Goal: Information Seeking & Learning: Find specific fact

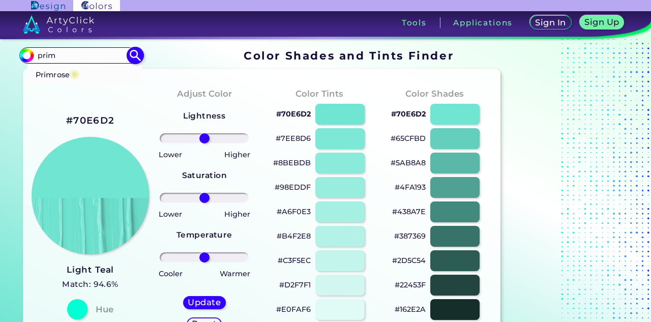
type input "prim"
click at [79, 71] on span "◉" at bounding box center [75, 73] width 10 height 13
type input "#edea99"
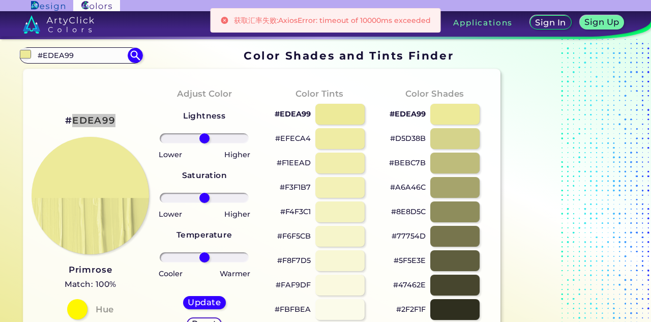
drag, startPoint x: 117, startPoint y: 120, endPoint x: 73, endPoint y: 121, distance: 43.7
click at [73, 121] on div "#EDEA99 Primrose Match: 100% Hue" at bounding box center [89, 215] width 115 height 276
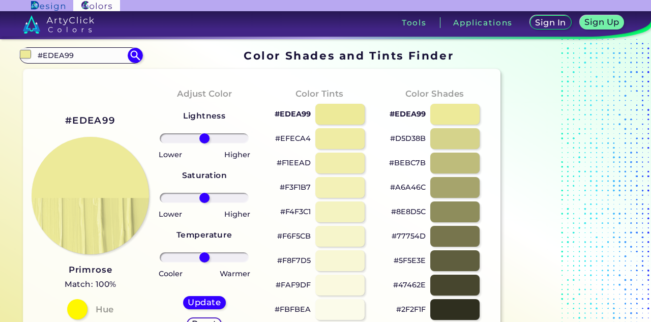
click at [178, 92] on h4 "Adjust Color" at bounding box center [204, 93] width 55 height 15
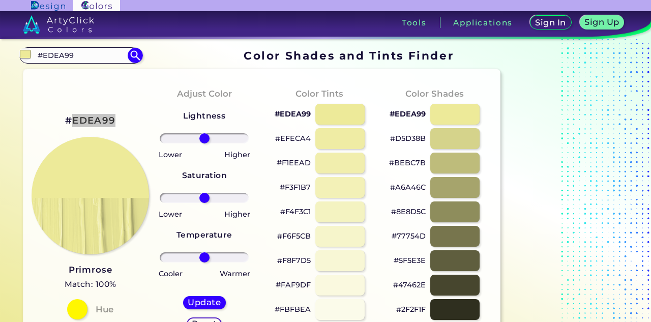
drag, startPoint x: 116, startPoint y: 118, endPoint x: 75, endPoint y: 118, distance: 41.7
click at [75, 118] on div "#EDEA99 Primrose Match: 100% Hue" at bounding box center [89, 215] width 115 height 276
copy h2 "EDEA99"
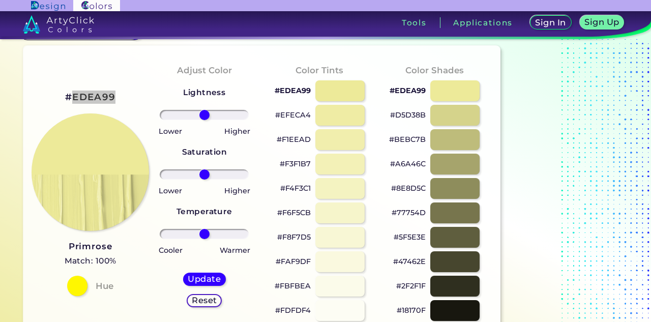
scroll to position [350, 0]
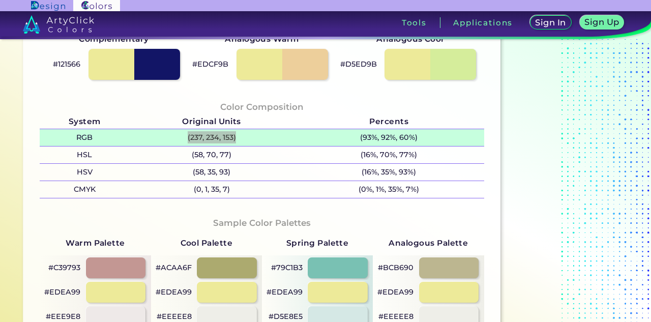
drag, startPoint x: 242, startPoint y: 138, endPoint x: 210, endPoint y: 142, distance: 31.8
click at [174, 136] on p "(237, 234, 153)" at bounding box center [211, 137] width 165 height 17
copy p "(237, 234, 153)"
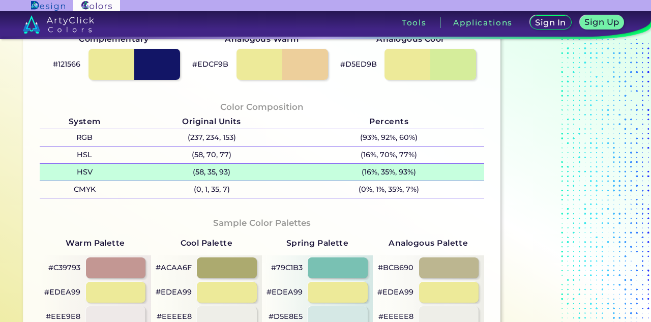
click at [312, 164] on p "(16%, 35%, 93%)" at bounding box center [389, 172] width 190 height 17
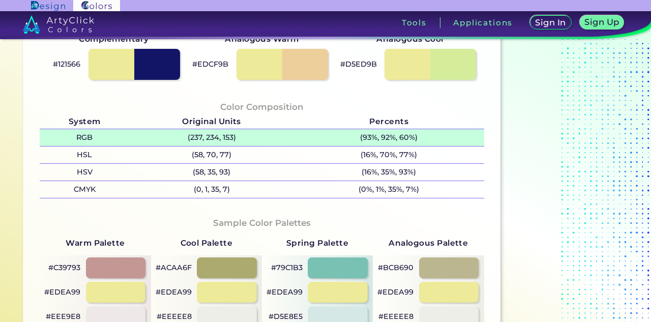
click at [312, 138] on p "(93%, 92%, 60%)" at bounding box center [389, 137] width 190 height 17
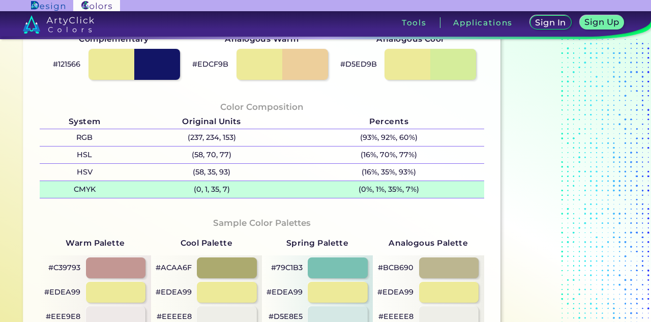
click at [301, 191] on p "(0%, 1%, 35%, 7%)" at bounding box center [389, 189] width 190 height 17
click at [467, 190] on p "(0%, 1%, 35%, 7%)" at bounding box center [389, 189] width 190 height 17
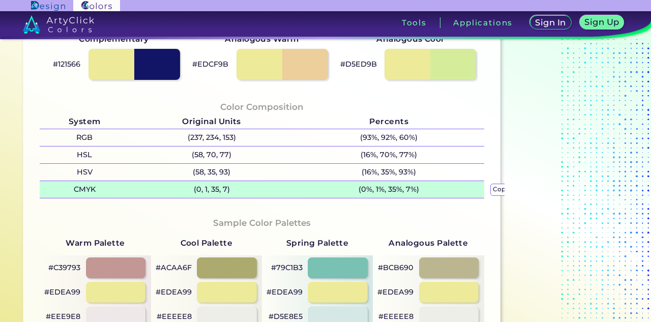
click at [494, 190] on p "copied" at bounding box center [503, 189] width 27 height 12
click at [494, 190] on div "#EDEA99 Primrose Match: 100% Hue Adjust Color Lightness Saturation Temperature …" at bounding box center [261, 70] width 476 height 703
click at [217, 192] on p "(0, 1, 35, 7)" at bounding box center [211, 189] width 165 height 17
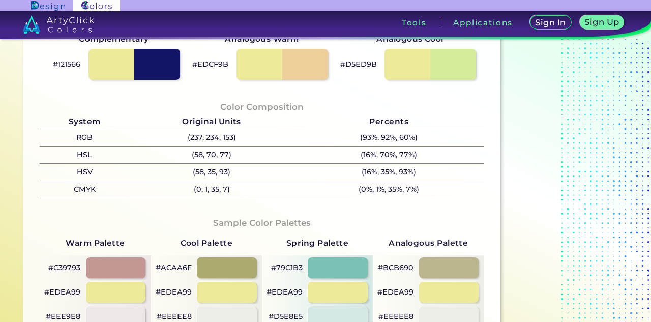
click at [314, 191] on p "(0%, 1%, 35%, 7%)" at bounding box center [389, 189] width 190 height 17
click at [294, 193] on p "(0%, 1%, 35%, 7%)" at bounding box center [389, 189] width 190 height 17
click at [290, 192] on p "(0, 1, 35, 7)" at bounding box center [211, 189] width 165 height 17
click at [314, 190] on p "copied" at bounding box center [312, 189] width 27 height 12
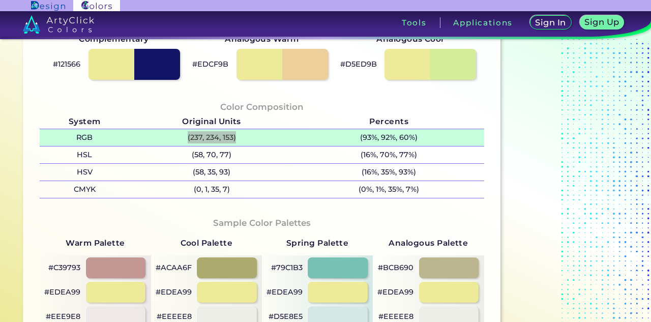
drag, startPoint x: 237, startPoint y: 138, endPoint x: 185, endPoint y: 138, distance: 52.4
click at [185, 138] on p "(237, 234, 153)" at bounding box center [211, 137] width 165 height 17
copy p "(237, 234, 153)"
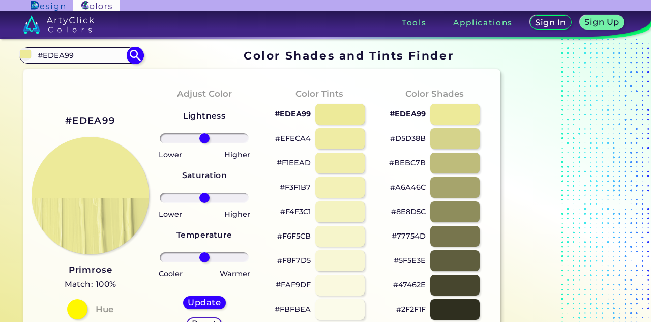
click at [94, 56] on input "#EDEA99" at bounding box center [81, 55] width 95 height 14
drag, startPoint x: 94, startPoint y: 56, endPoint x: 49, endPoint y: 56, distance: 44.7
click at [49, 56] on input "#EDEA99" at bounding box center [81, 55] width 95 height 14
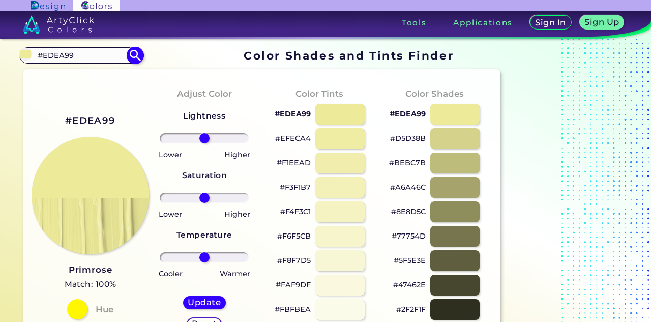
type input "#"
paste input "Light Beige"
type input "Light Beige"
click at [100, 73] on li "Light Beige ◉" at bounding box center [84, 73] width 115 height 19
type input "#fffeb6"
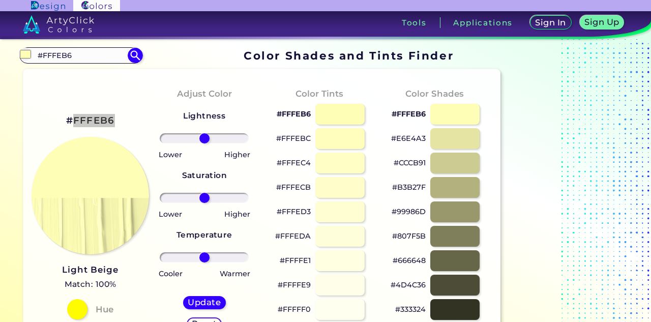
drag, startPoint x: 82, startPoint y: 120, endPoint x: 75, endPoint y: 120, distance: 7.1
click at [75, 120] on div "#FFFEB6 Light Beige Match: 100% Hue" at bounding box center [89, 215] width 115 height 276
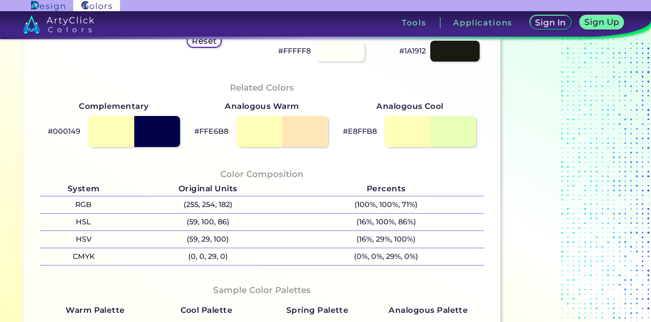
scroll to position [285, 0]
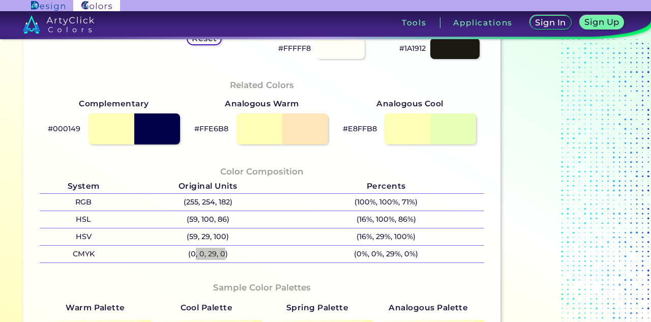
drag, startPoint x: 223, startPoint y: 255, endPoint x: 193, endPoint y: 255, distance: 30.0
click at [193, 255] on p "(0, 0, 29, 0)" at bounding box center [207, 253] width 161 height 17
copy p ", 0, 29, 0"
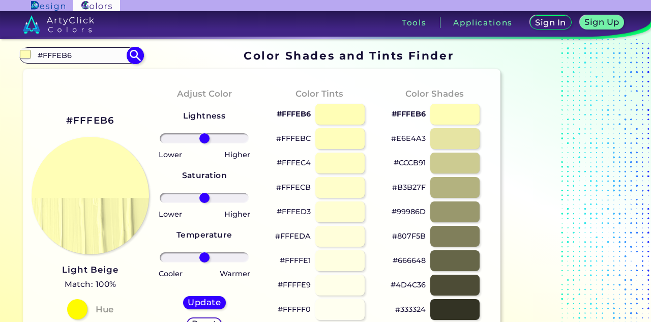
drag, startPoint x: 84, startPoint y: 58, endPoint x: 25, endPoint y: 52, distance: 58.8
click at [25, 52] on div "#fffeb6 #FFFEB6 Light Beige ◉ Acadia ◉ Acid Green ◉ Aero Blue ◉ Alabaster ◉ Alb…" at bounding box center [80, 55] width 123 height 16
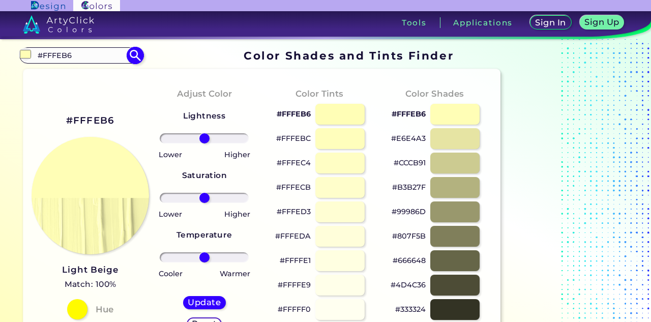
paste input "Light Moss Green"
type input "Light Moss Green"
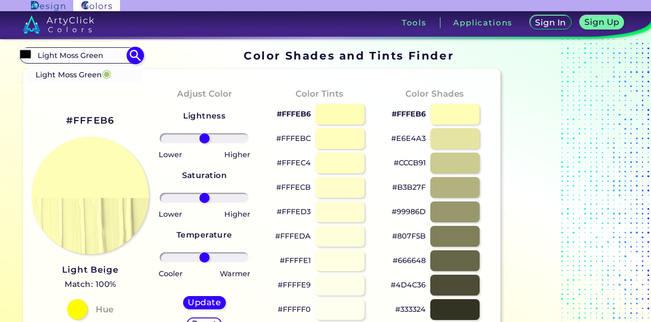
click at [75, 74] on p "Light [PERSON_NAME] Green ◉" at bounding box center [74, 73] width 76 height 19
type input "#a6c875"
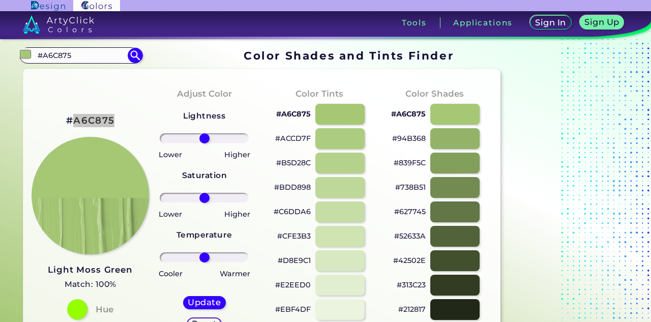
drag, startPoint x: 84, startPoint y: 122, endPoint x: 75, endPoint y: 122, distance: 9.1
click at [75, 122] on div "#A6C875 Light [PERSON_NAME] Green Match: 100% Hue" at bounding box center [89, 215] width 115 height 276
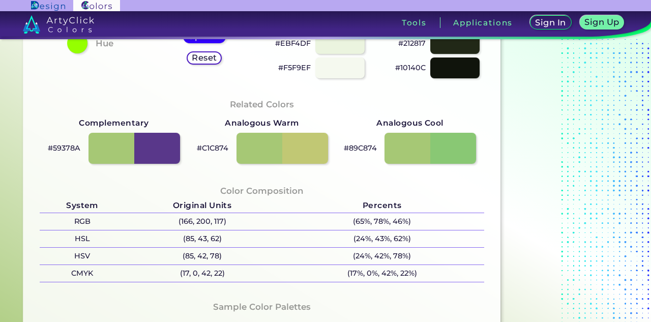
scroll to position [267, 0]
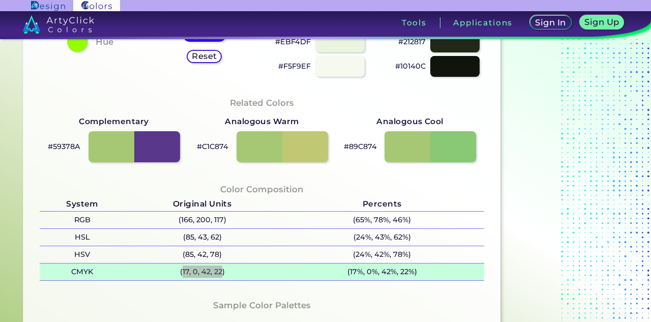
drag, startPoint x: 219, startPoint y: 272, endPoint x: 181, endPoint y: 272, distance: 37.6
click at [181, 272] on p "(17, 0, 42, 22)" at bounding box center [203, 271] width 156 height 17
copy p "17, 0, 42, 22"
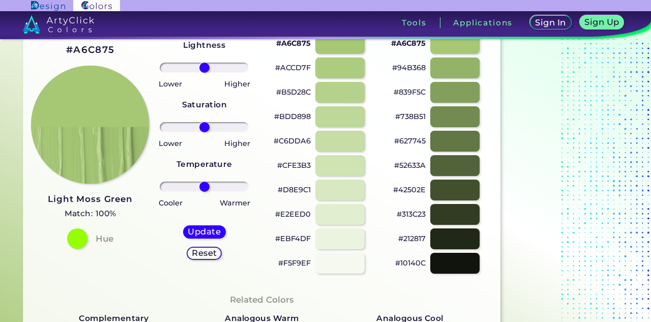
scroll to position [0, 0]
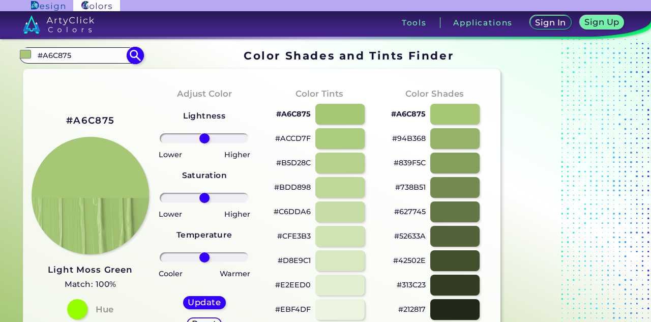
drag, startPoint x: 76, startPoint y: 55, endPoint x: 20, endPoint y: 50, distance: 56.2
click at [20, 50] on div "#a6c875 #A6C875 Light [PERSON_NAME] Green ◉ Acadia ◉ Acid Green ◉ Aero Blue ◉ A…" at bounding box center [80, 55] width 123 height 16
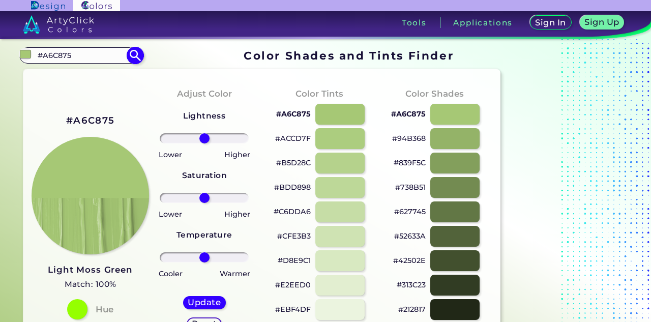
paste input "Ceramic"
type input "Ceramic"
click at [130, 59] on img at bounding box center [136, 55] width 18 height 18
click at [134, 58] on img at bounding box center [136, 55] width 18 height 18
type input "#000000"
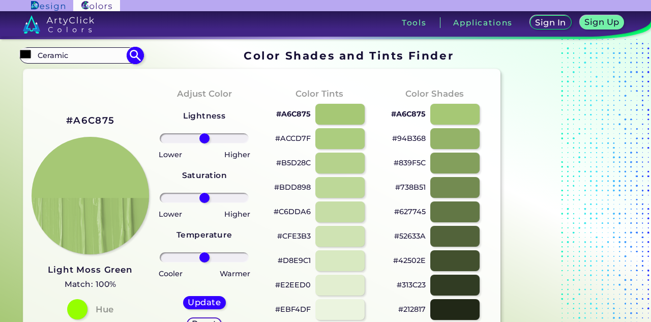
click at [77, 56] on input "Ceramic" at bounding box center [81, 55] width 95 height 14
type input "[PERSON_NAME]"
click at [73, 73] on span "◉" at bounding box center [72, 73] width 10 height 13
type input "#fcfff9"
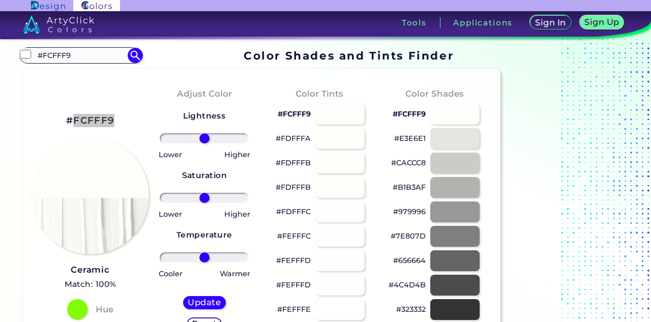
drag, startPoint x: 96, startPoint y: 118, endPoint x: 76, endPoint y: 118, distance: 19.8
click at [76, 118] on div "#FCFFF9 Ceramic Match: 100% Hue" at bounding box center [89, 215] width 115 height 276
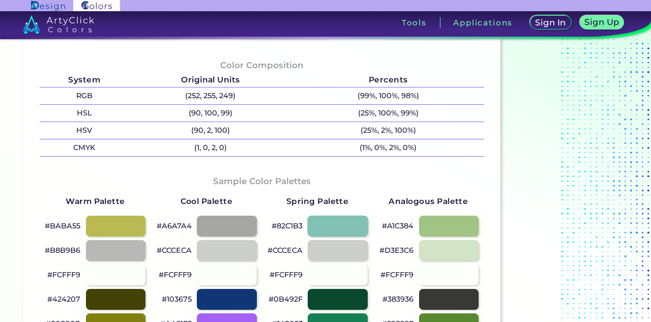
scroll to position [360, 0]
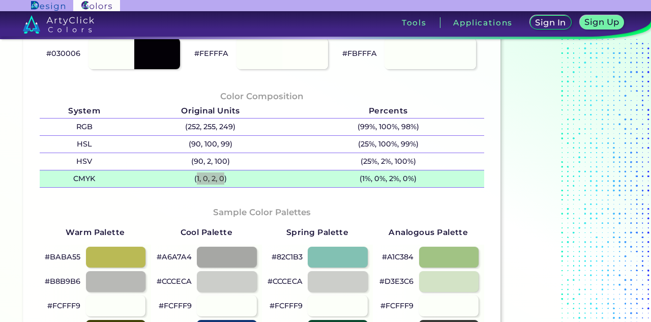
drag, startPoint x: 223, startPoint y: 180, endPoint x: 195, endPoint y: 179, distance: 28.5
click at [195, 179] on p "(1, 0, 2, 0)" at bounding box center [211, 178] width 164 height 17
copy p "1, 0, 2, 0"
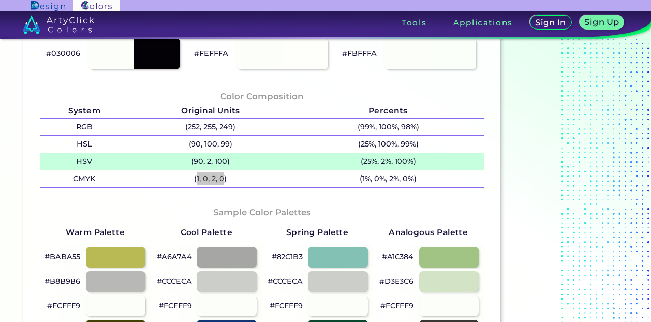
scroll to position [0, 0]
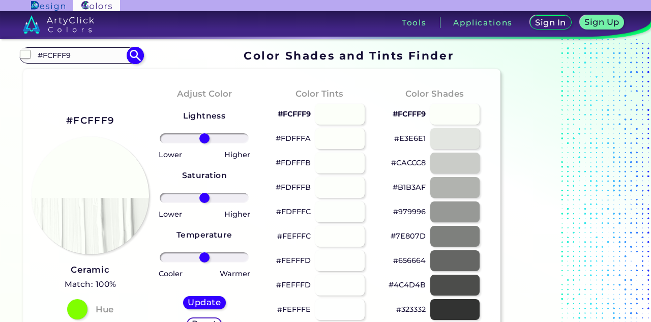
drag, startPoint x: 79, startPoint y: 55, endPoint x: 20, endPoint y: 52, distance: 58.5
click at [20, 52] on div "#fcfff9 #FCFFF9 Ceramic ◉ Acadia ◉ Acid Green ◉ Aero Blue ◉ Alabaster ◉ Albesce…" at bounding box center [80, 55] width 123 height 16
paste input "Green Spring Rain"
type input "Green Spring Rain"
click at [95, 76] on p "Green Spring Rain ◉" at bounding box center [75, 73] width 79 height 19
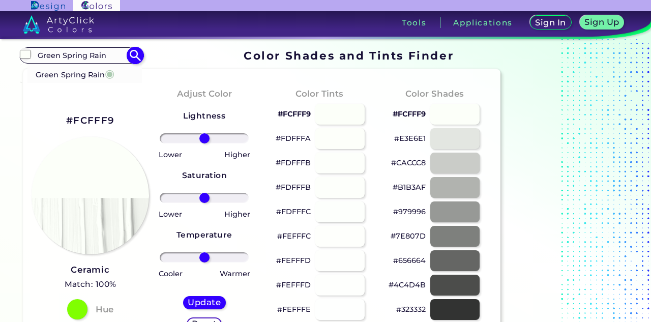
type input "#accbb1"
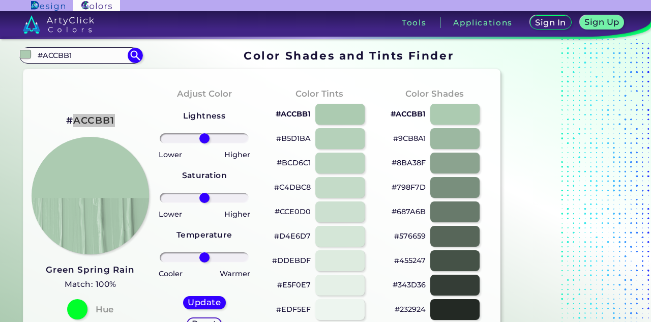
drag, startPoint x: 89, startPoint y: 123, endPoint x: 75, endPoint y: 120, distance: 14.5
click at [75, 120] on div "#ACCBB1 Green Spring Rain Match: 100% Hue" at bounding box center [89, 215] width 115 height 276
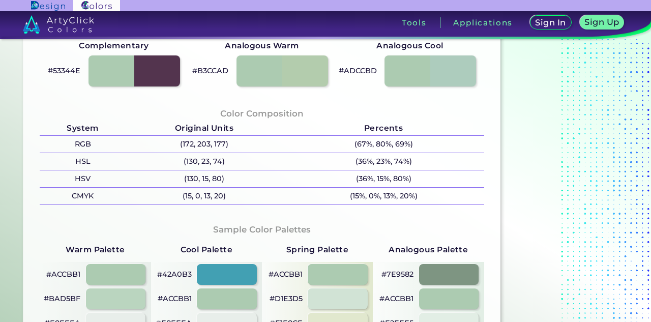
scroll to position [341, 0]
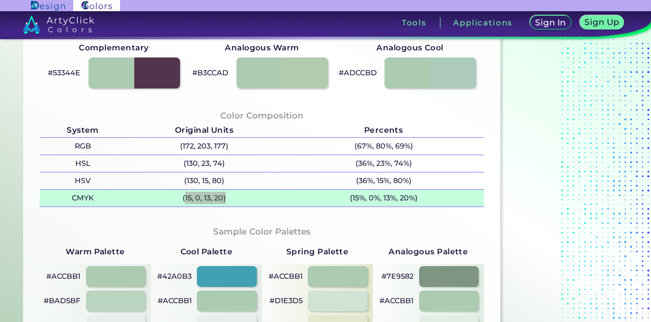
drag, startPoint x: 233, startPoint y: 199, endPoint x: 184, endPoint y: 198, distance: 49.3
click at [184, 198] on p "(15, 0, 13, 20)" at bounding box center [205, 198] width 158 height 17
copy p "15, 0, 13, 20)"
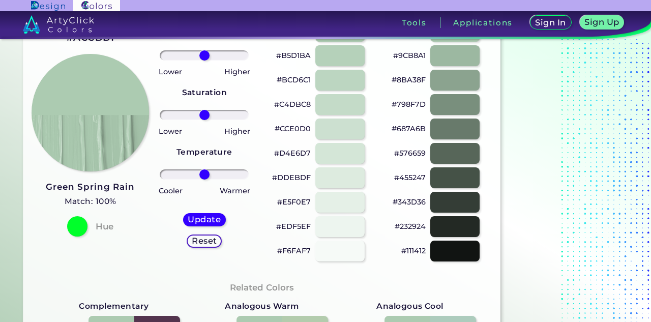
scroll to position [0, 0]
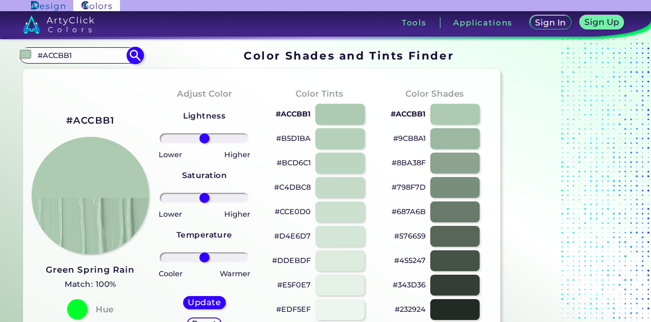
click at [80, 57] on input "#ACCBB1" at bounding box center [81, 55] width 95 height 14
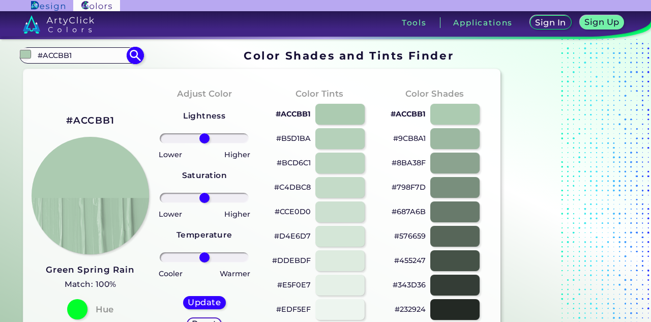
drag, startPoint x: 80, startPoint y: 57, endPoint x: 51, endPoint y: 57, distance: 29.0
click at [51, 57] on input "#ACCBB1" at bounding box center [81, 55] width 95 height 14
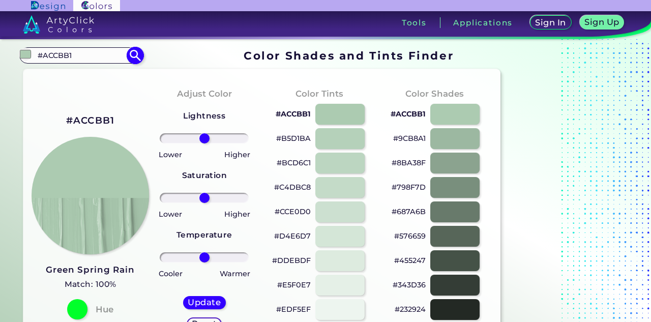
type input "#"
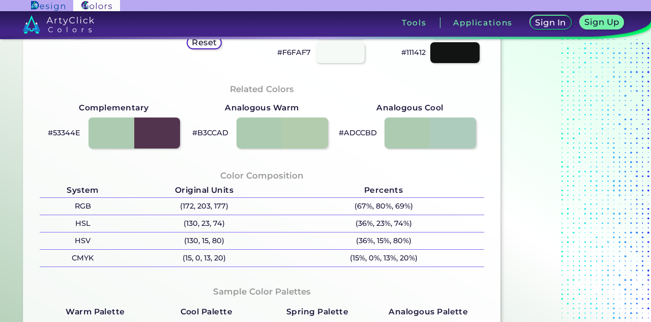
scroll to position [276, 0]
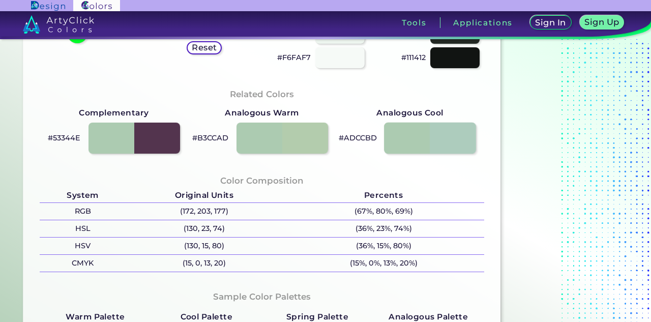
click at [445, 145] on div at bounding box center [430, 138] width 92 height 32
type input "#adccbd"
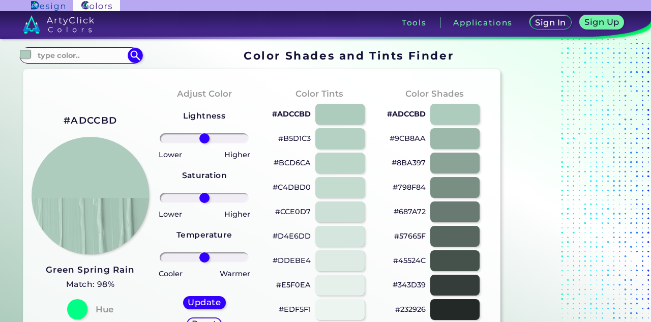
scroll to position [27, 0]
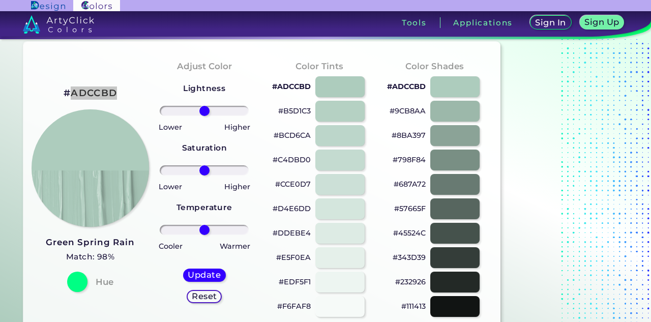
drag, startPoint x: 118, startPoint y: 90, endPoint x: 72, endPoint y: 93, distance: 46.3
click at [72, 93] on div "#ADCCBD Green Spring Rain Match: 98% Hue" at bounding box center [89, 188] width 115 height 276
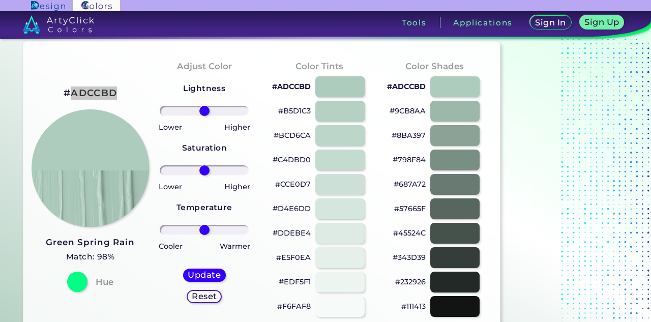
copy h2 "ADCCBD"
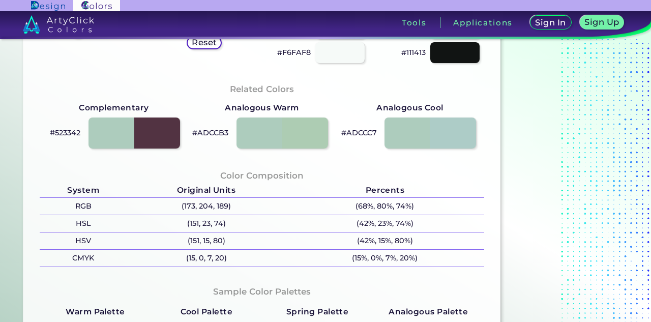
scroll to position [304, 0]
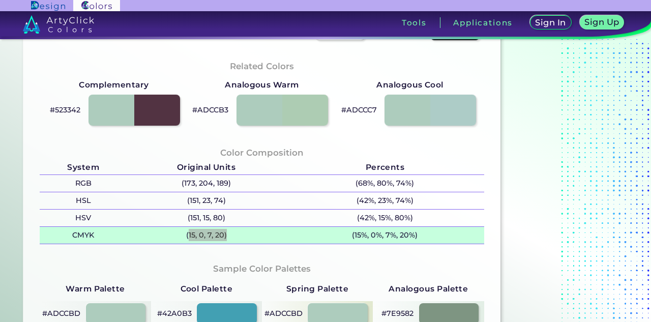
drag, startPoint x: 232, startPoint y: 234, endPoint x: 188, endPoint y: 235, distance: 44.2
click at [188, 235] on p "(15, 0, 7, 20)" at bounding box center [207, 235] width 160 height 17
copy p "15, 0, 7, 20)"
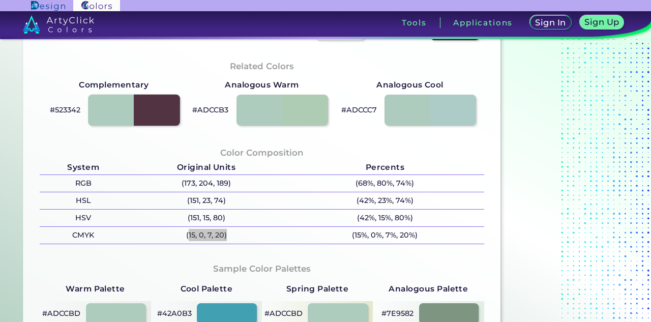
scroll to position [0, 0]
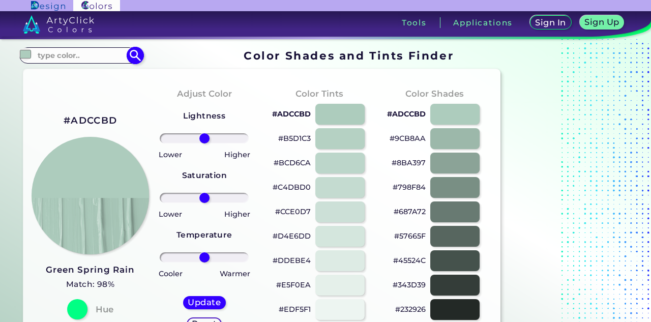
click at [71, 53] on input at bounding box center [81, 55] width 95 height 14
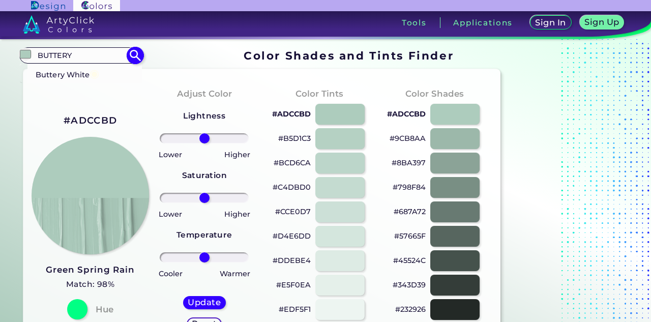
type input "BUTTERY"
click at [75, 76] on p "Buttery White ◉" at bounding box center [68, 73] width 64 height 19
type input "#fffcea"
type input "#FFFCEA"
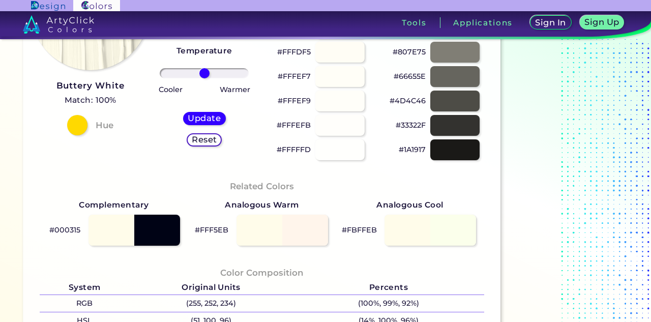
scroll to position [231, 0]
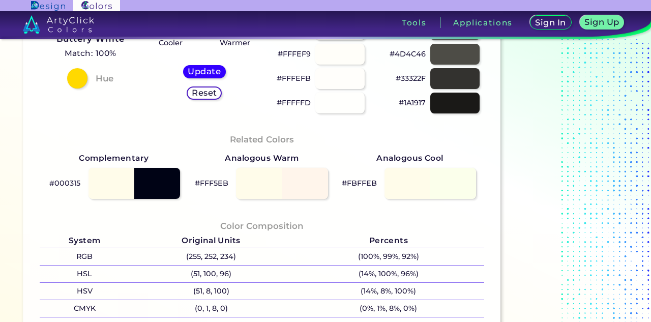
click at [317, 190] on div at bounding box center [282, 184] width 92 height 32
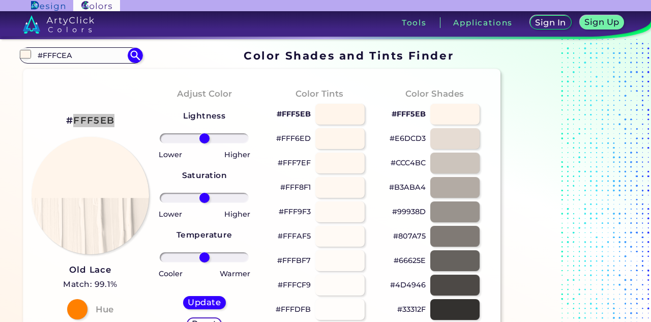
drag, startPoint x: 120, startPoint y: 121, endPoint x: 75, endPoint y: 120, distance: 45.2
click at [75, 120] on div "#FFF5EB Old Lace Match: 99.1% Hue" at bounding box center [89, 215] width 115 height 276
copy h2 "FFF5EB"
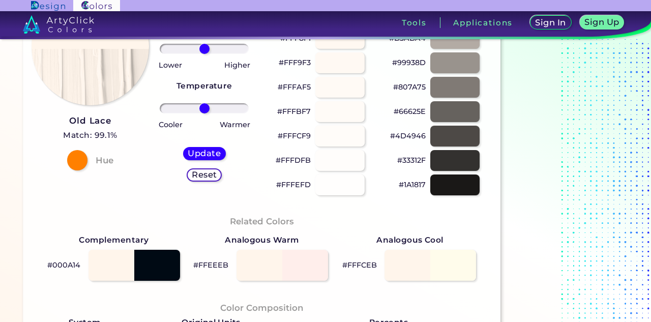
scroll to position [136, 0]
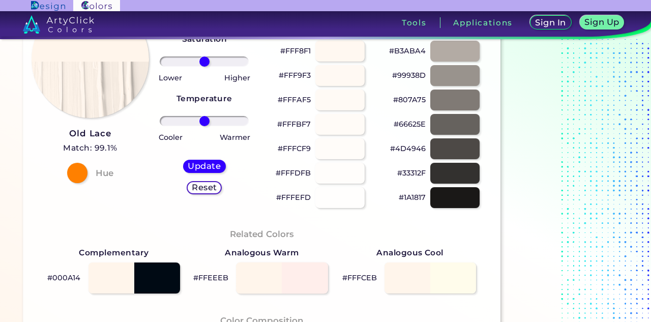
click at [317, 279] on div at bounding box center [282, 278] width 92 height 32
type input "#ffeeeb"
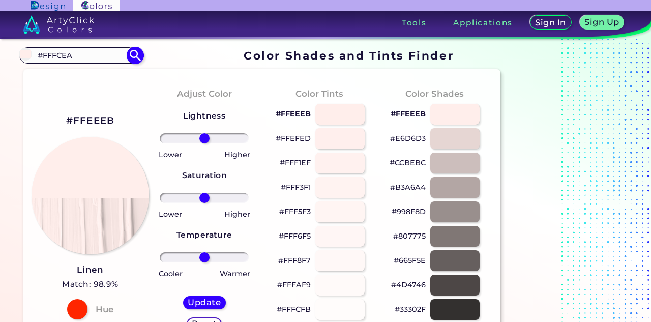
drag, startPoint x: 63, startPoint y: 53, endPoint x: 33, endPoint y: 53, distance: 30.0
click at [33, 53] on div "#ffeeeb #FFFCEA Buttery White ◉ Acadia ◉ Acid Green ◉ Aero Blue ◉ Alabaster ◉ A…" at bounding box center [80, 55] width 123 height 16
type input "old l"
click at [54, 74] on p "Old Lace ◉" at bounding box center [57, 73] width 43 height 19
type input "#fdf5e6"
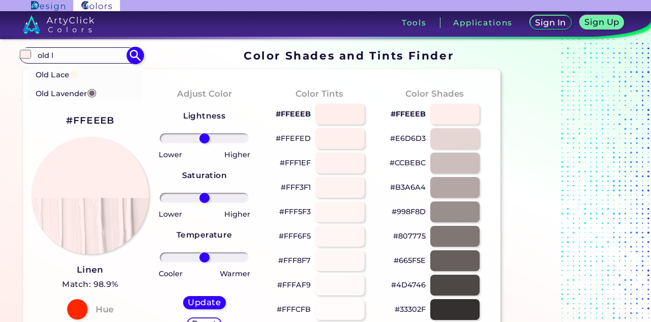
type input "#FDF5E6"
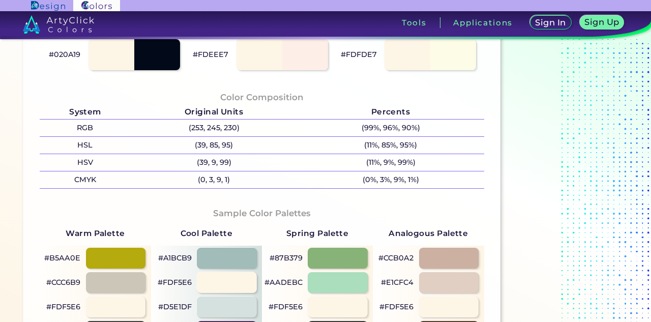
scroll to position [320, 0]
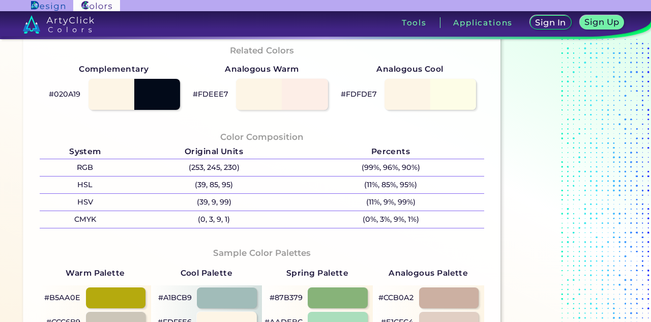
click at [304, 100] on div at bounding box center [282, 95] width 92 height 32
type input "#fdeee7"
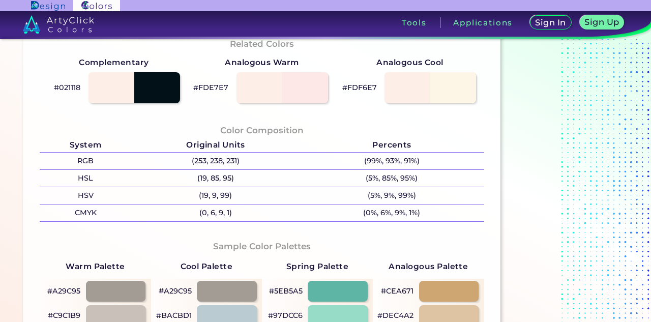
scroll to position [343, 0]
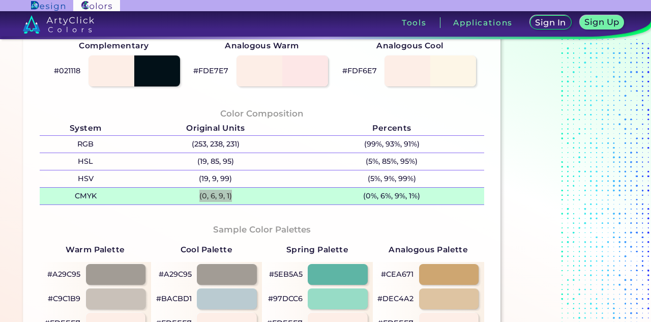
drag, startPoint x: 238, startPoint y: 194, endPoint x: 193, endPoint y: 195, distance: 45.2
click at [193, 195] on p "(0, 6, 9, 1)" at bounding box center [215, 196] width 168 height 17
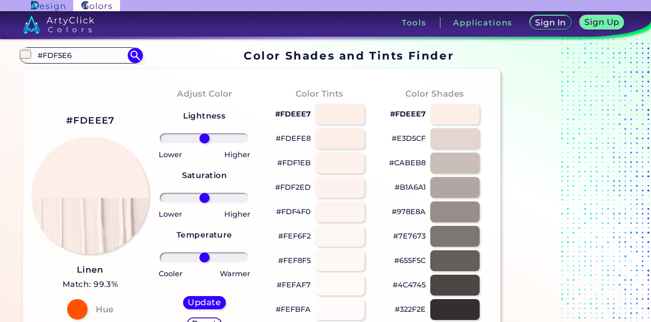
scroll to position [21, 0]
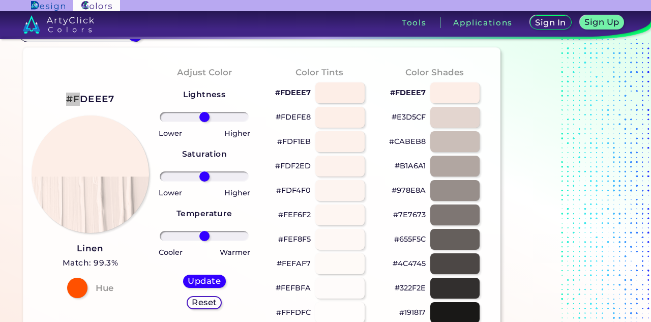
drag, startPoint x: 120, startPoint y: 89, endPoint x: 91, endPoint y: 102, distance: 31.6
click at [91, 102] on div "#FDEEE7 Linen Match: 99.3% Hue" at bounding box center [89, 194] width 115 height 276
click at [125, 102] on div "#FDEEE7 Linen Match: 99.3% Hue" at bounding box center [89, 194] width 115 height 276
drag, startPoint x: 119, startPoint y: 101, endPoint x: 74, endPoint y: 101, distance: 45.2
click at [74, 101] on div "#FDEEE7 Linen Match: 99.3% Hue" at bounding box center [89, 194] width 115 height 276
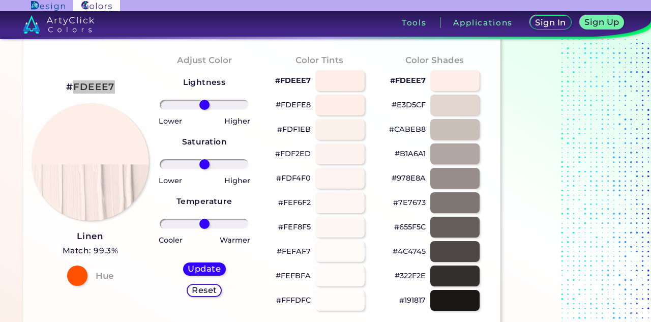
scroll to position [1, 0]
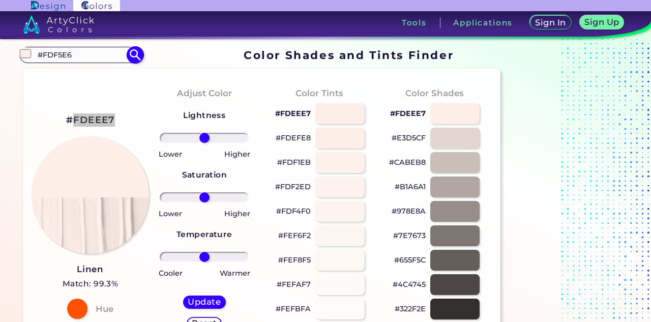
click at [87, 55] on input "#FDF5E6" at bounding box center [81, 55] width 95 height 14
drag, startPoint x: 87, startPoint y: 55, endPoint x: 35, endPoint y: 54, distance: 52.9
click at [34, 54] on input "#FDF5E6" at bounding box center [81, 55] width 95 height 14
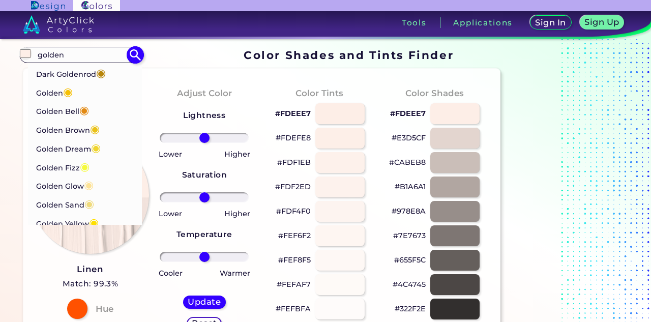
type input "golden"
type input "#000000"
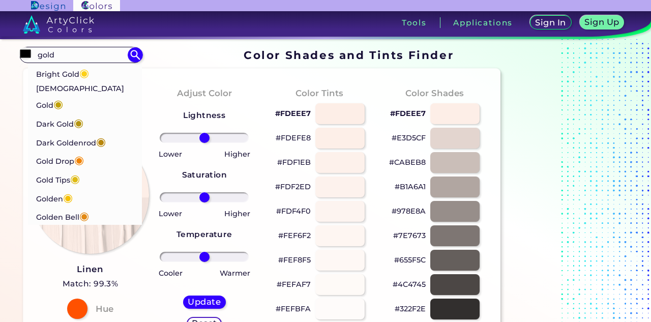
type input "gold"
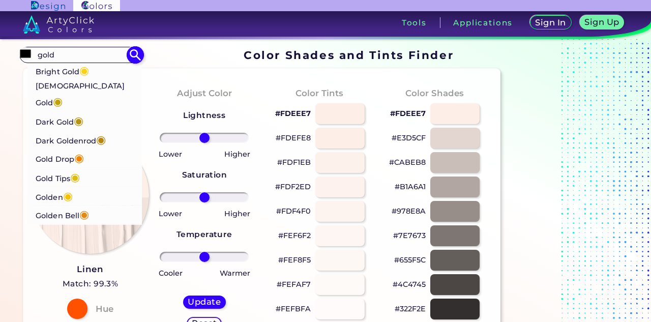
click at [56, 188] on p "Golden ◉" at bounding box center [54, 196] width 37 height 19
type input "#f5bf03"
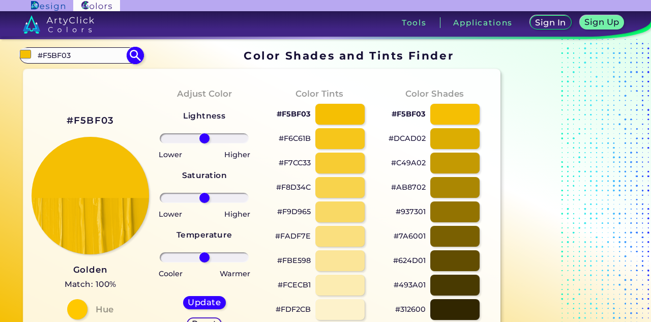
click at [82, 56] on input "#F5BF03" at bounding box center [81, 55] width 95 height 14
type input "#"
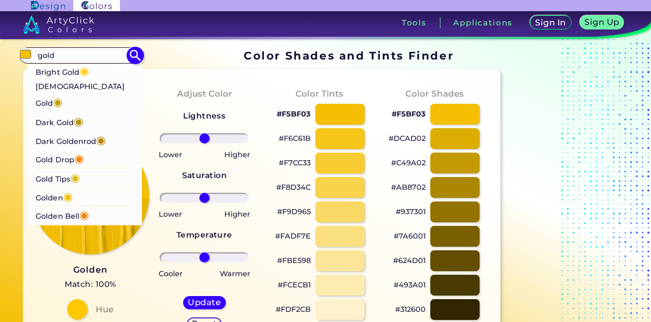
type input "gold"
click at [66, 76] on p "Bright Gold ◉" at bounding box center [62, 70] width 53 height 19
type input "#fdd017"
type input "#FDD017"
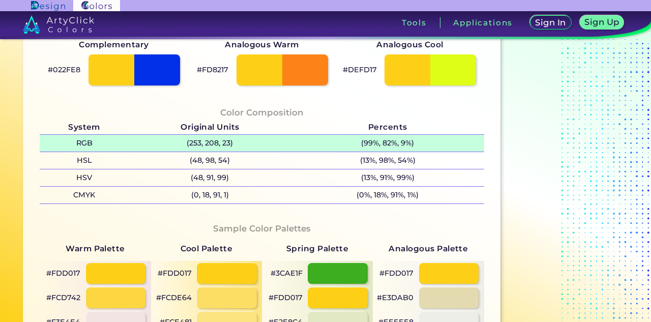
scroll to position [345, 0]
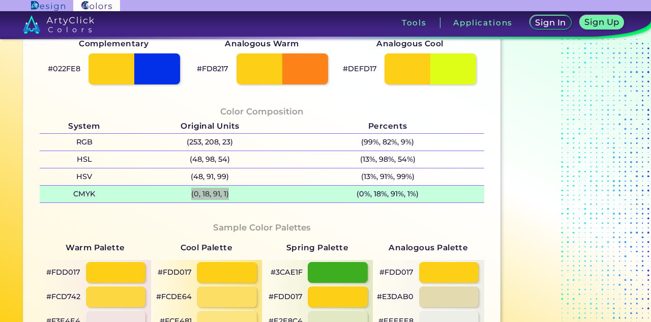
drag, startPoint x: 234, startPoint y: 197, endPoint x: 187, endPoint y: 196, distance: 46.8
click at [187, 196] on p "(0, 18, 91, 1)" at bounding box center [210, 194] width 163 height 17
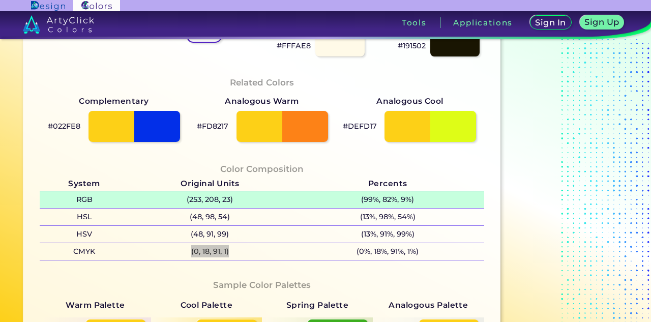
scroll to position [0, 0]
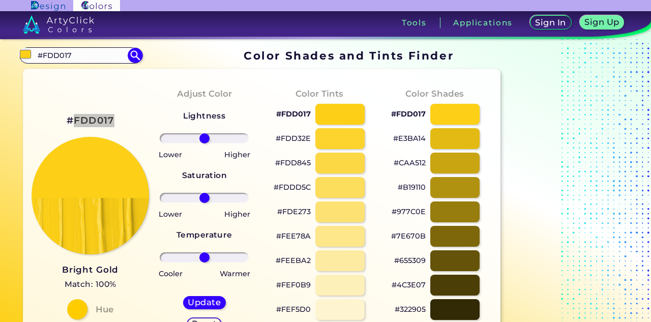
drag, startPoint x: 116, startPoint y: 121, endPoint x: 75, endPoint y: 120, distance: 41.2
click at [75, 120] on div "#FDD017 Bright Gold Match: 100% Hue" at bounding box center [89, 215] width 115 height 276
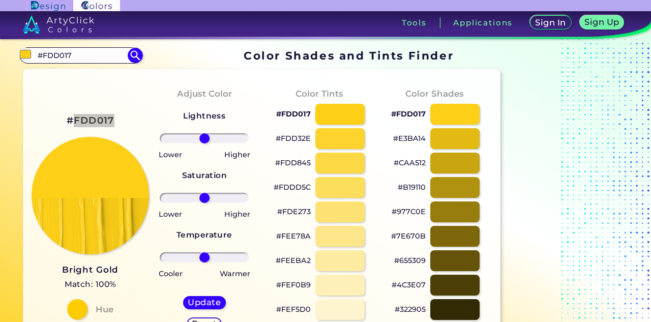
click at [249, 96] on div "Adjust Color Lightness Saturation Temperature Lower Higher Lower Higher Cooler …" at bounding box center [204, 215] width 115 height 276
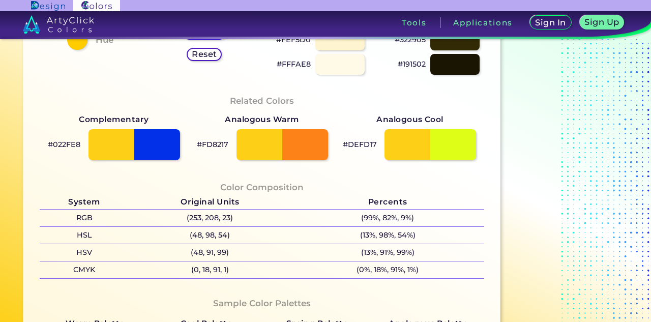
scroll to position [303, 0]
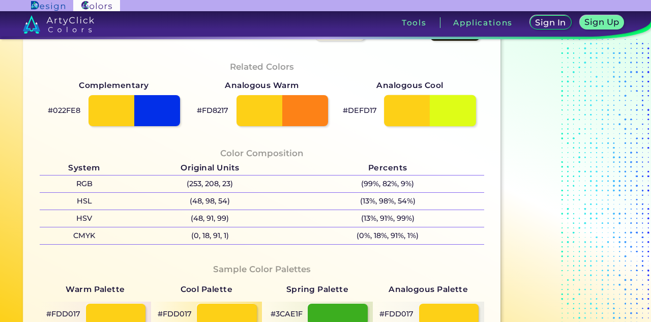
click at [403, 119] on div at bounding box center [430, 111] width 92 height 32
type input "#defd17"
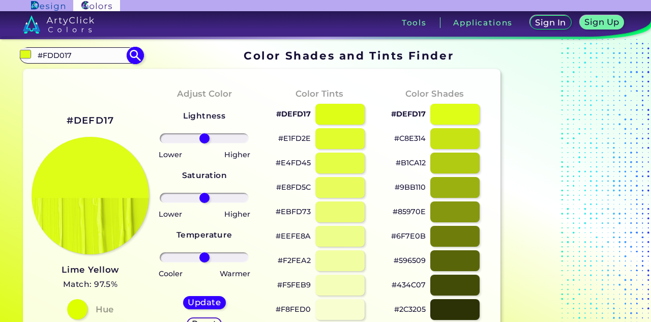
click at [79, 56] on input "#FDD017" at bounding box center [81, 55] width 95 height 14
drag, startPoint x: 79, startPoint y: 56, endPoint x: 17, endPoint y: 56, distance: 62.5
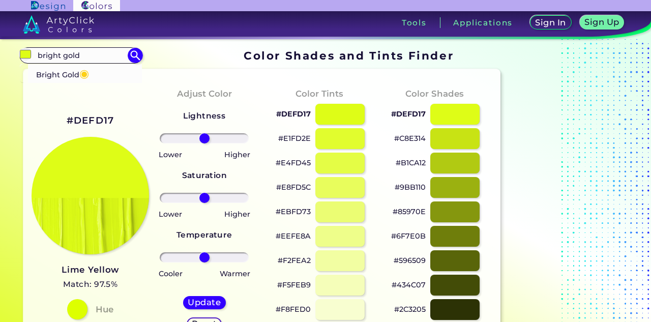
type input "bright gold"
click at [72, 76] on p "Bright Gold ◉" at bounding box center [62, 73] width 53 height 19
type input "#fdd017"
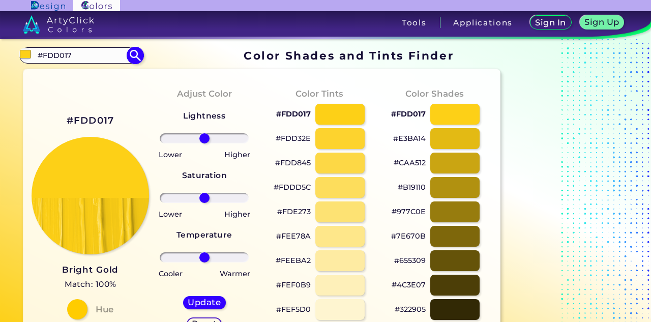
drag, startPoint x: 81, startPoint y: 55, endPoint x: 21, endPoint y: 55, distance: 60.0
click at [21, 55] on div "#fdd017 #FDD017 Bright Gold ◉ Acadia ◉ Acid Green ◉ Aero Blue ◉ Alabaster ◉ Alb…" at bounding box center [80, 55] width 123 height 16
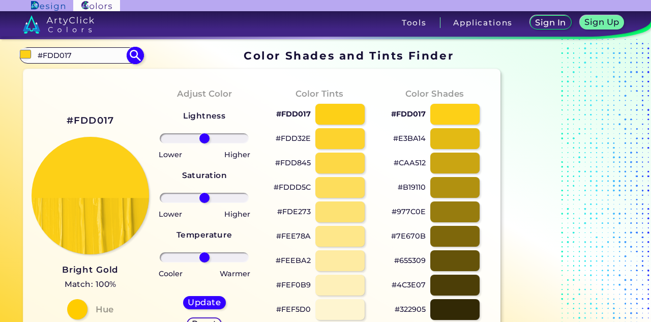
paste input "Greeny Gray"
type input "Greeny Gray"
type input "#000000"
click at [78, 55] on input "Greeny Gray" at bounding box center [81, 55] width 95 height 14
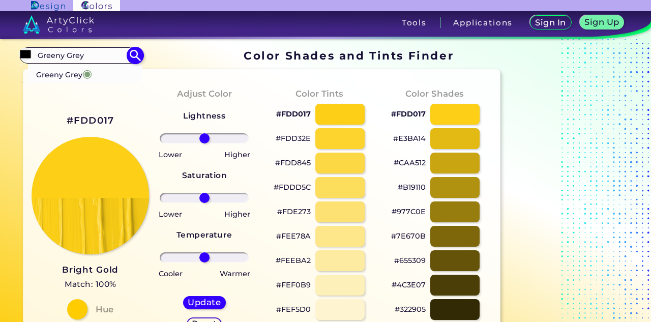
type input "Greeny Grey"
click at [73, 76] on p "Greeny Grey ◉" at bounding box center [64, 73] width 56 height 19
type input "#7ea07a"
type input "#7EA07A"
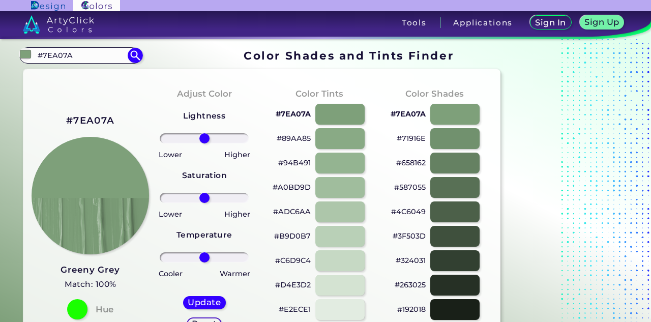
scroll to position [66, 0]
